Goal: Obtain resource: Download file/media

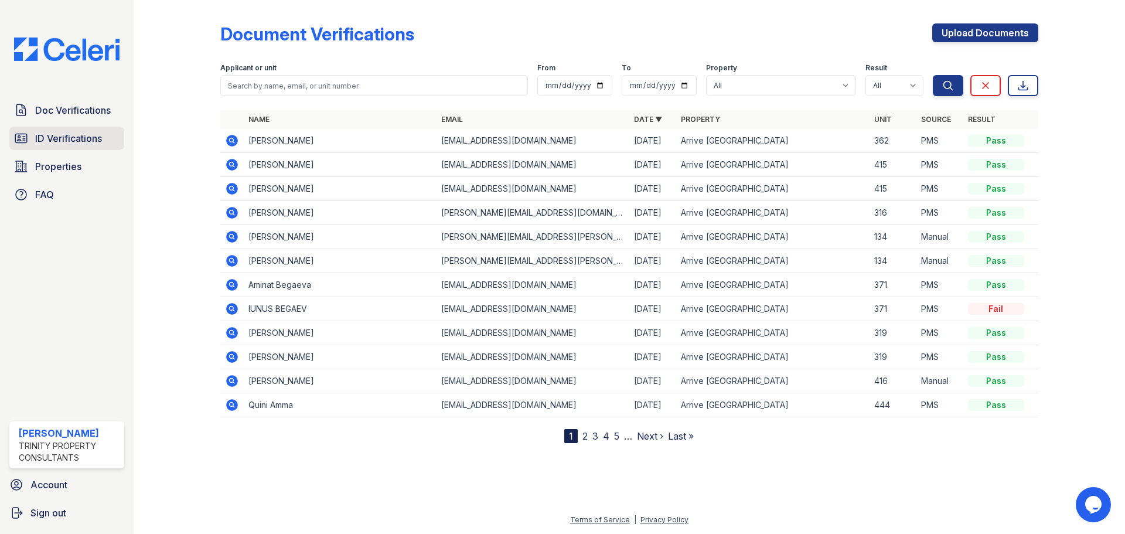
click at [81, 134] on span "ID Verifications" at bounding box center [68, 138] width 67 height 14
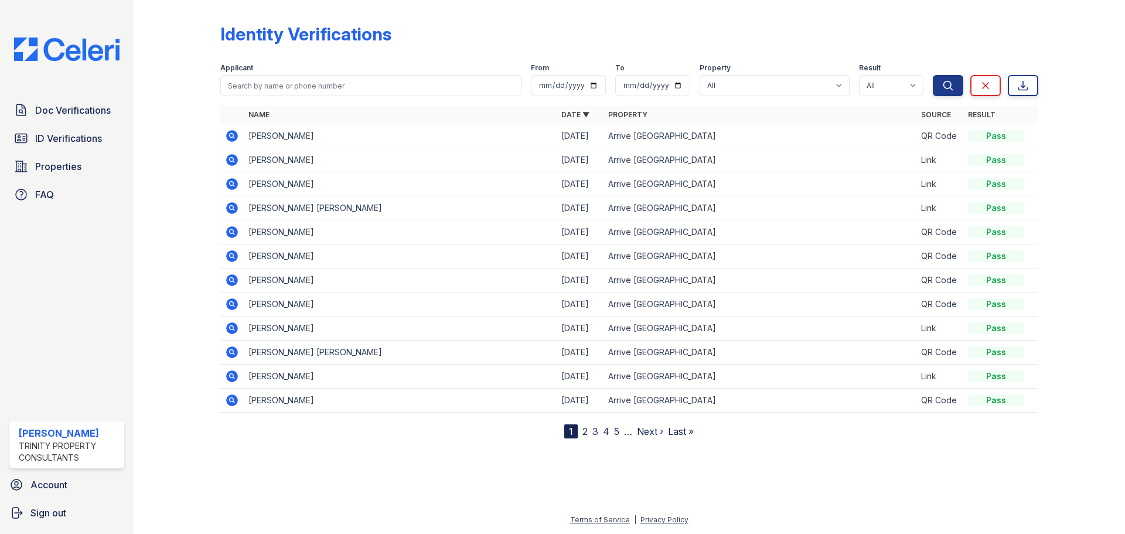
click at [229, 182] on icon at bounding box center [232, 184] width 12 height 12
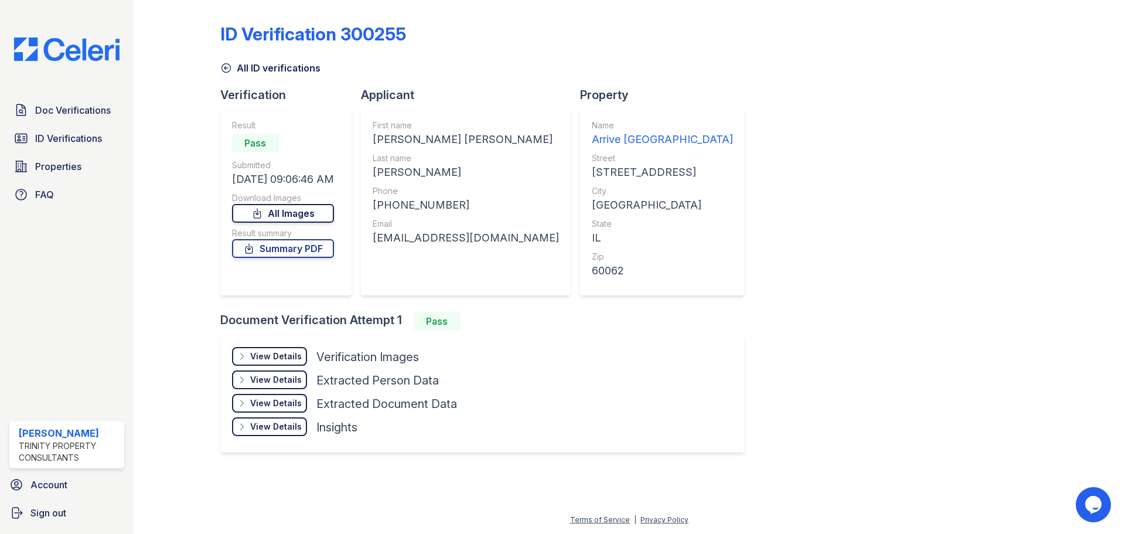
click at [236, 211] on link "All Images" at bounding box center [283, 213] width 102 height 19
click at [322, 253] on link "Summary PDF" at bounding box center [283, 248] width 102 height 19
